Goal: Navigation & Orientation: Find specific page/section

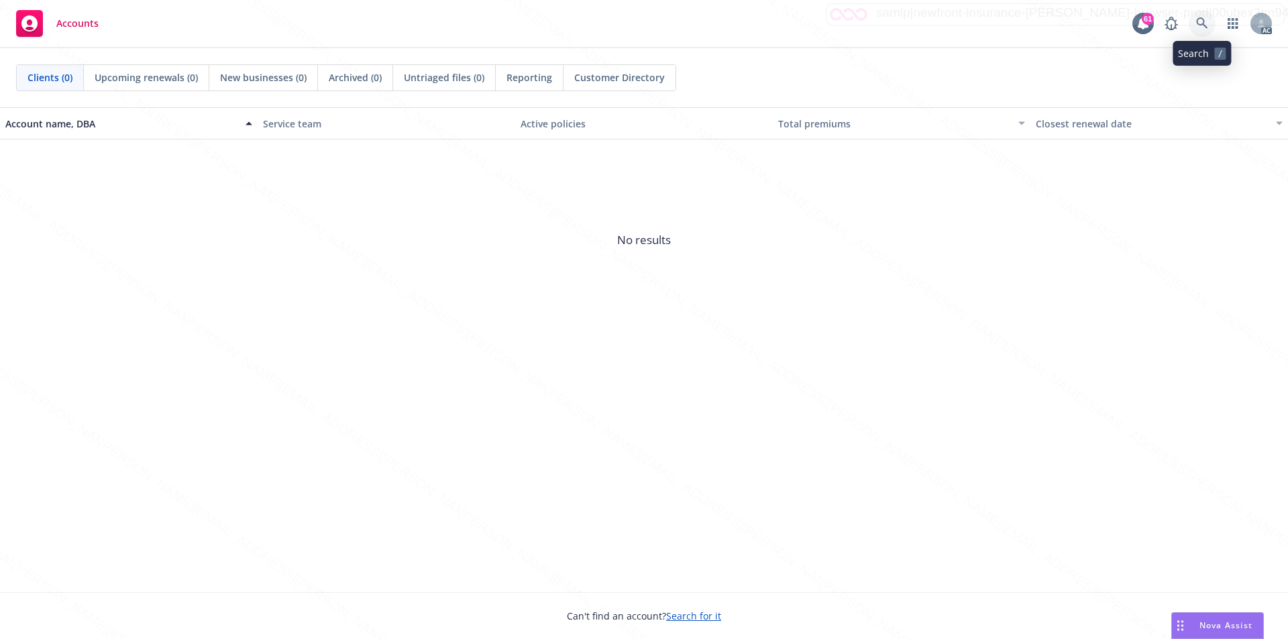
click at [1199, 22] on icon at bounding box center [1202, 23] width 12 height 12
click at [1192, 24] on link at bounding box center [1202, 23] width 27 height 27
